Goal: Information Seeking & Learning: Learn about a topic

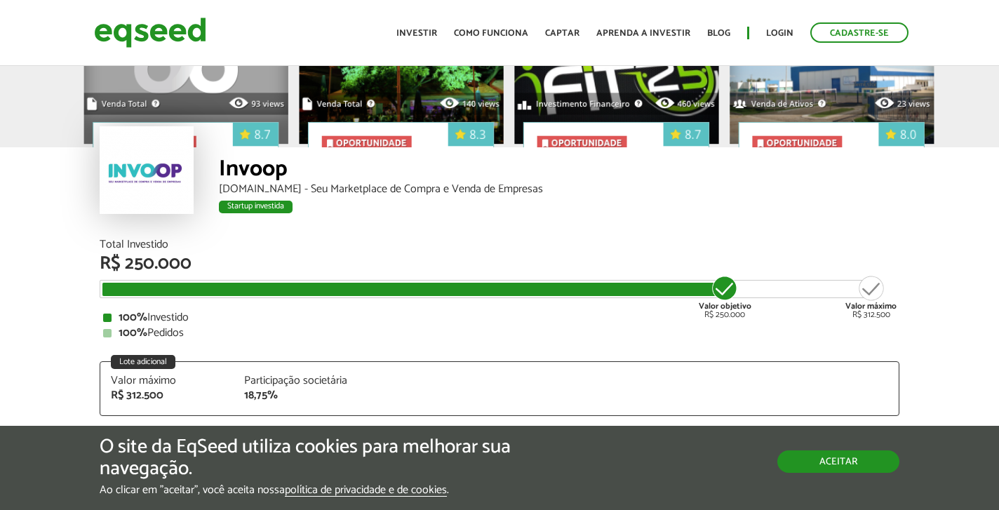
click at [860, 460] on button "Aceitar" at bounding box center [838, 461] width 122 height 22
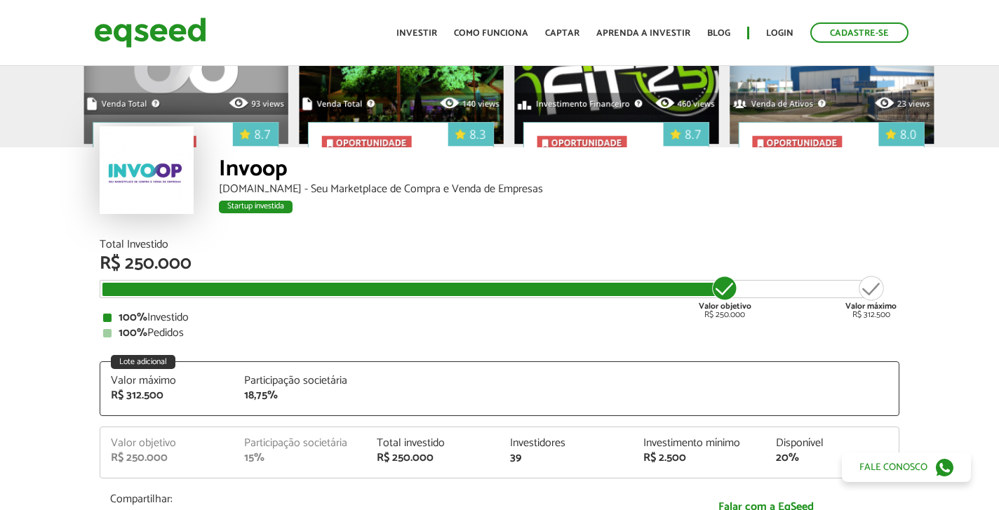
click at [347, 104] on div at bounding box center [499, 105] width 999 height 84
click at [486, 102] on div at bounding box center [499, 105] width 999 height 84
drag, startPoint x: 399, startPoint y: 136, endPoint x: 423, endPoint y: 142, distance: 25.4
click at [400, 138] on div at bounding box center [499, 105] width 999 height 84
click at [479, 131] on div at bounding box center [499, 105] width 999 height 84
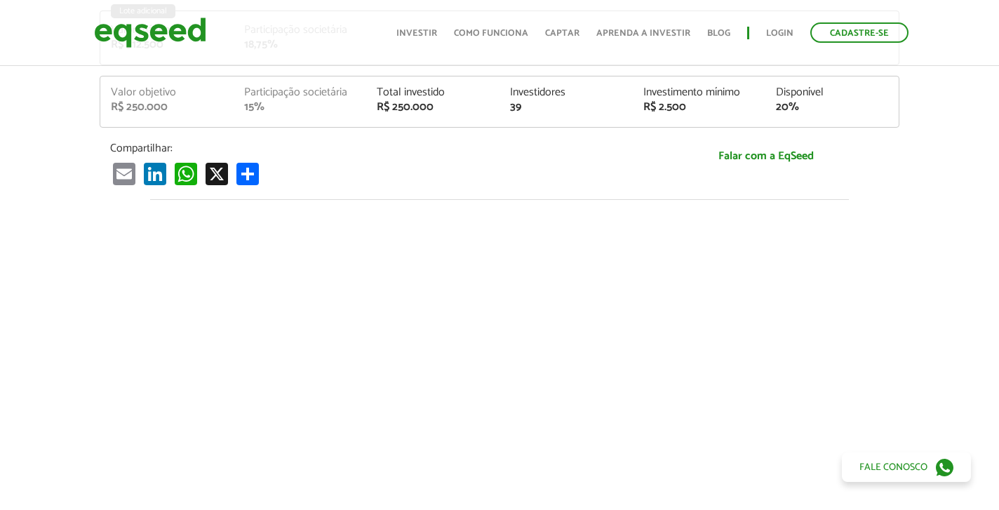
scroll to position [211, 0]
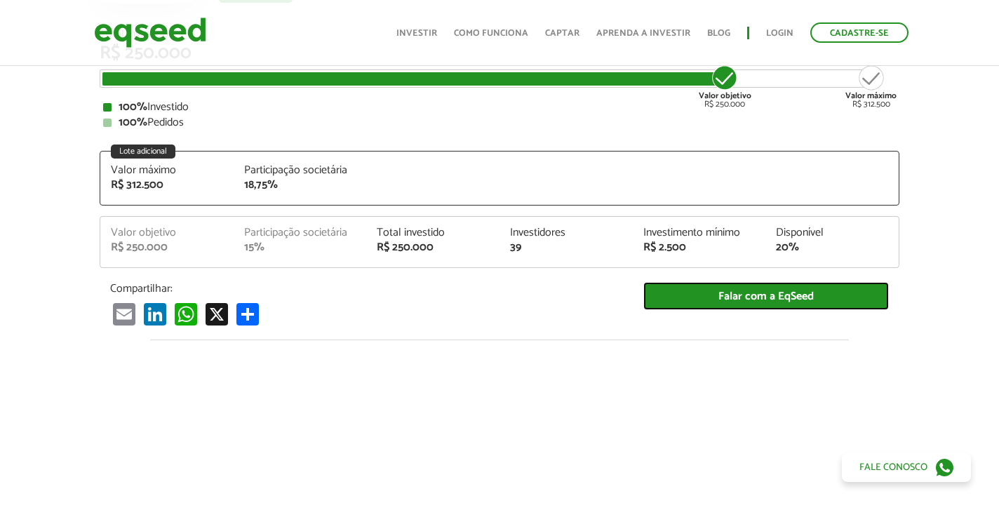
drag, startPoint x: 984, startPoint y: 267, endPoint x: 566, endPoint y: 290, distance: 418.1
click at [667, 288] on link "Falar com a EqSeed" at bounding box center [766, 296] width 246 height 29
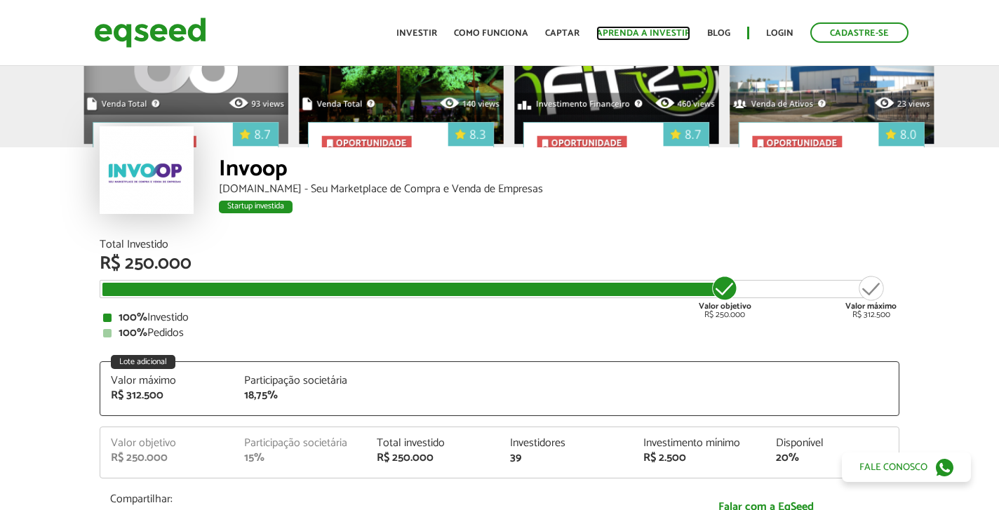
click at [617, 35] on link "Aprenda a investir" at bounding box center [643, 33] width 94 height 9
